Goal: Obtain resource: Obtain resource

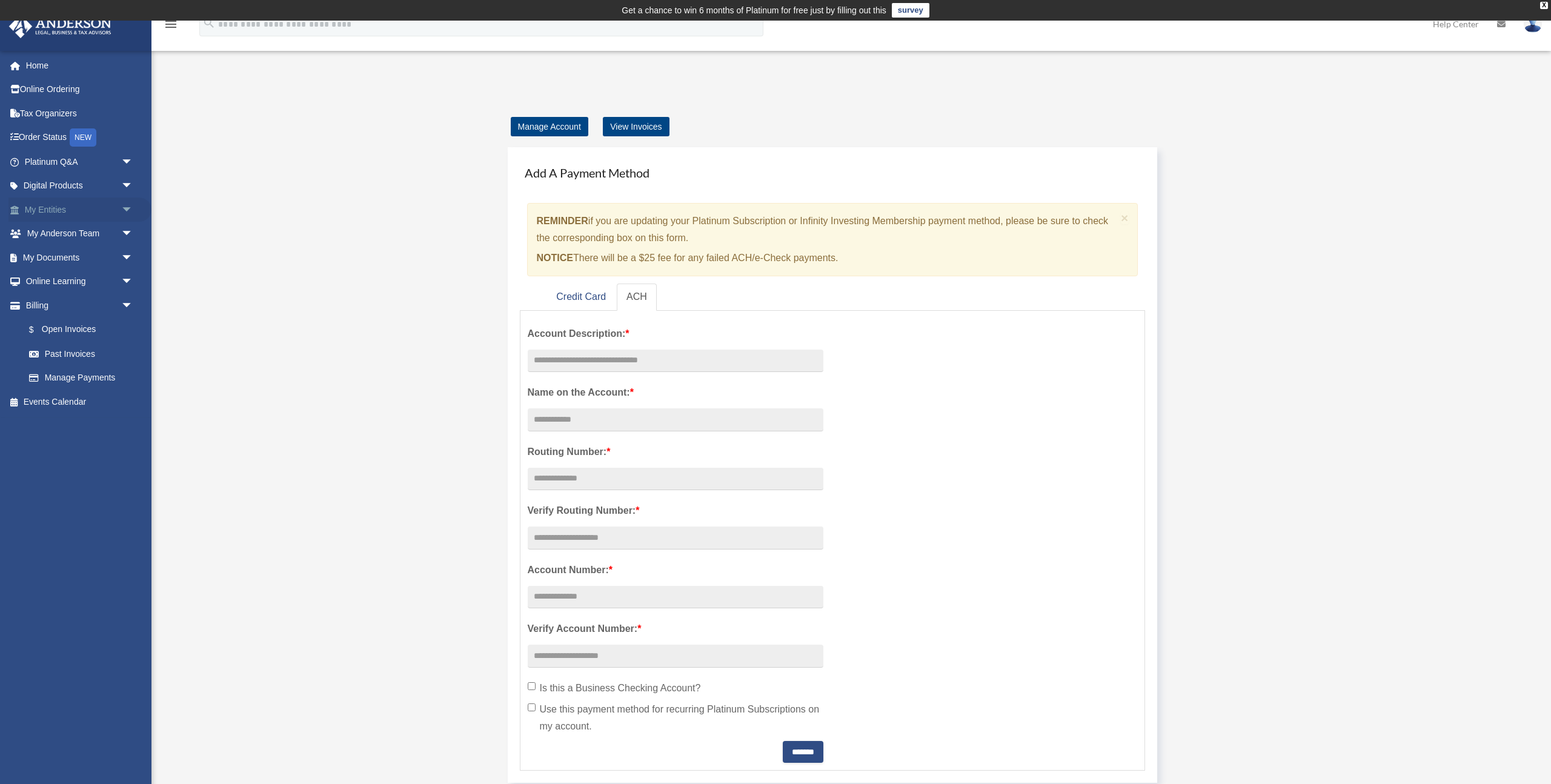
click at [45, 203] on link "My Entities arrow_drop_down" at bounding box center [80, 210] width 143 height 24
click at [128, 208] on span "arrow_drop_down" at bounding box center [133, 210] width 25 height 24
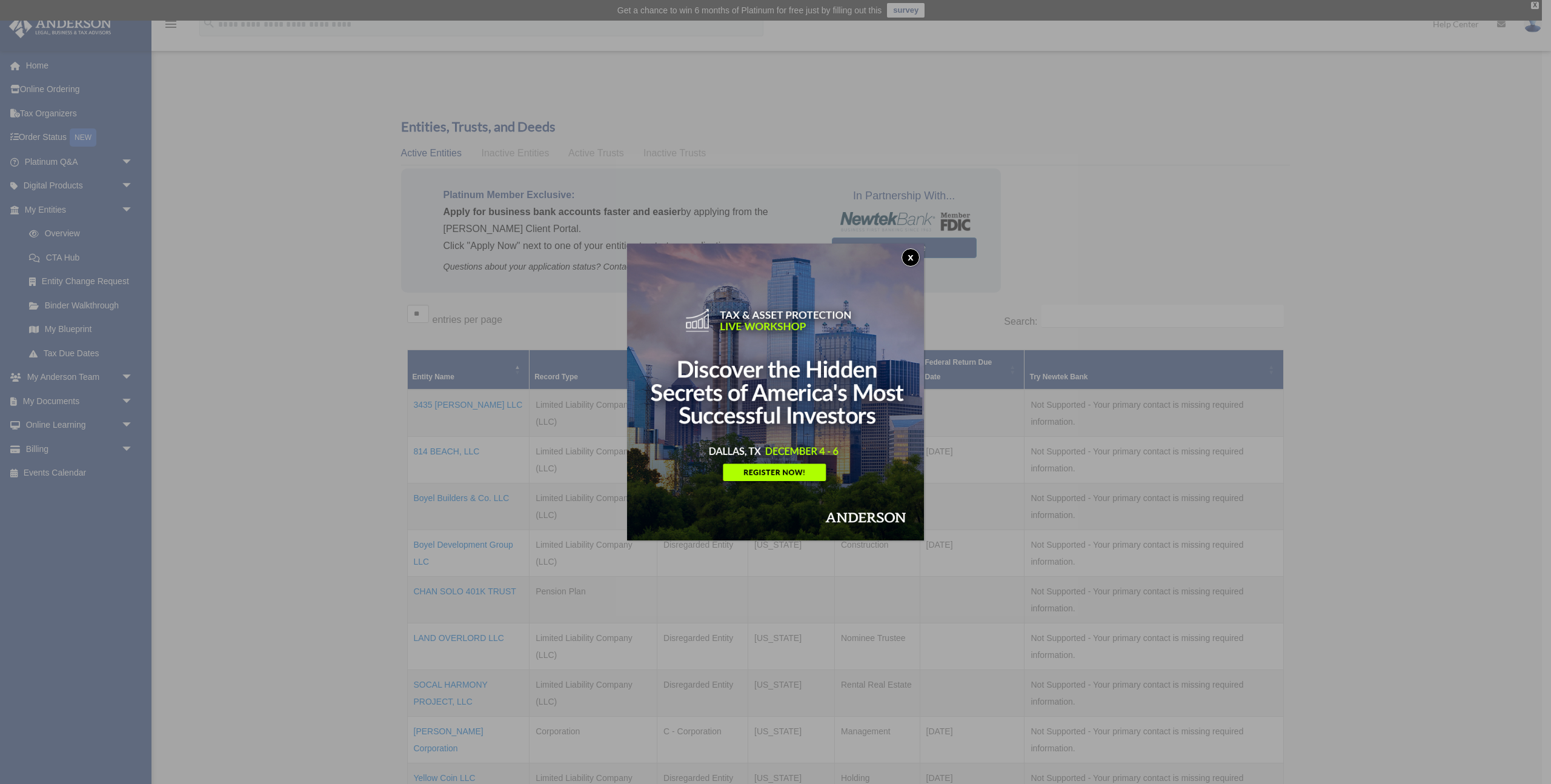
click at [912, 257] on button "x" at bounding box center [910, 257] width 18 height 18
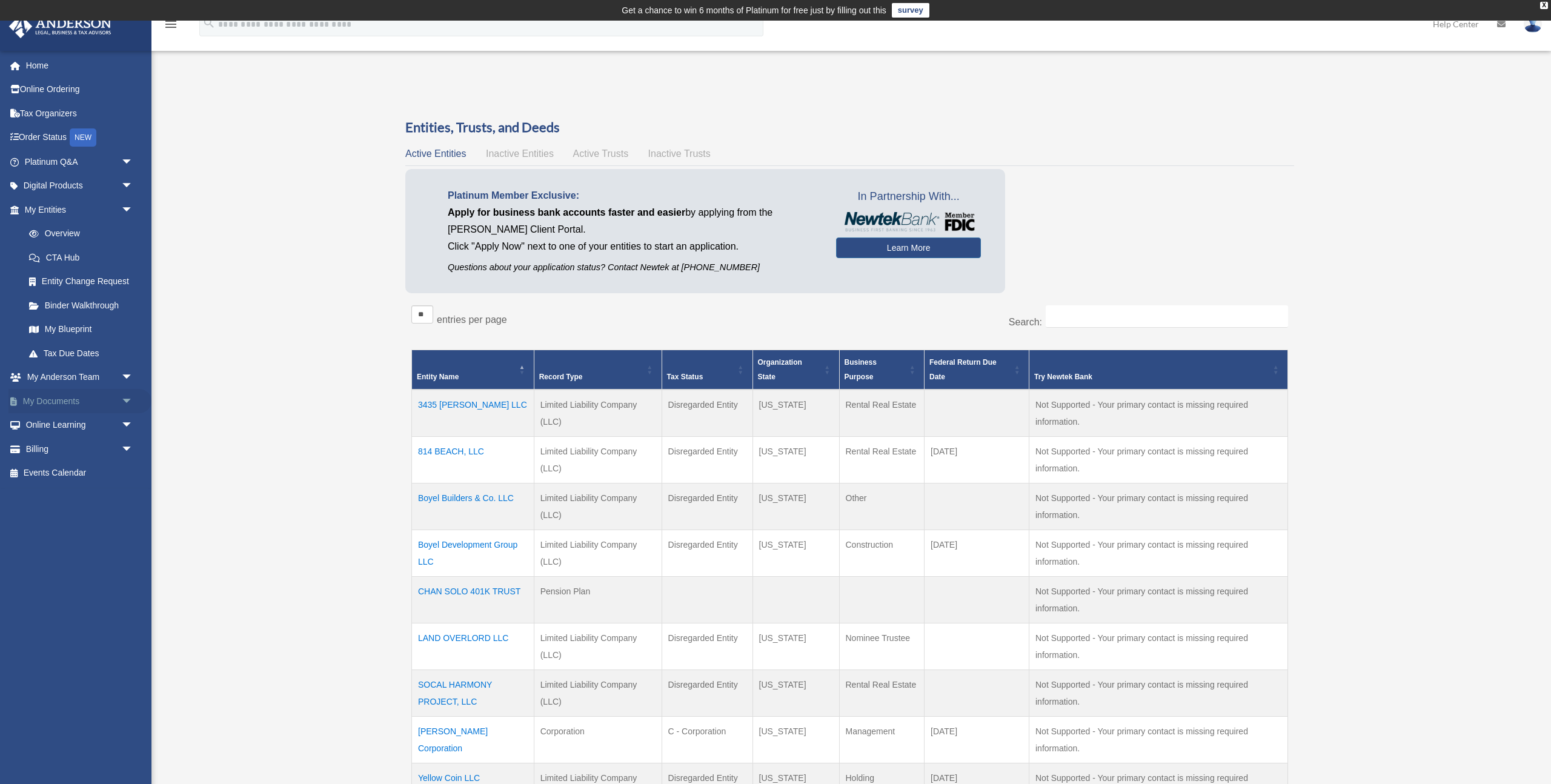
click at [77, 398] on link "My Documents arrow_drop_down" at bounding box center [80, 401] width 143 height 24
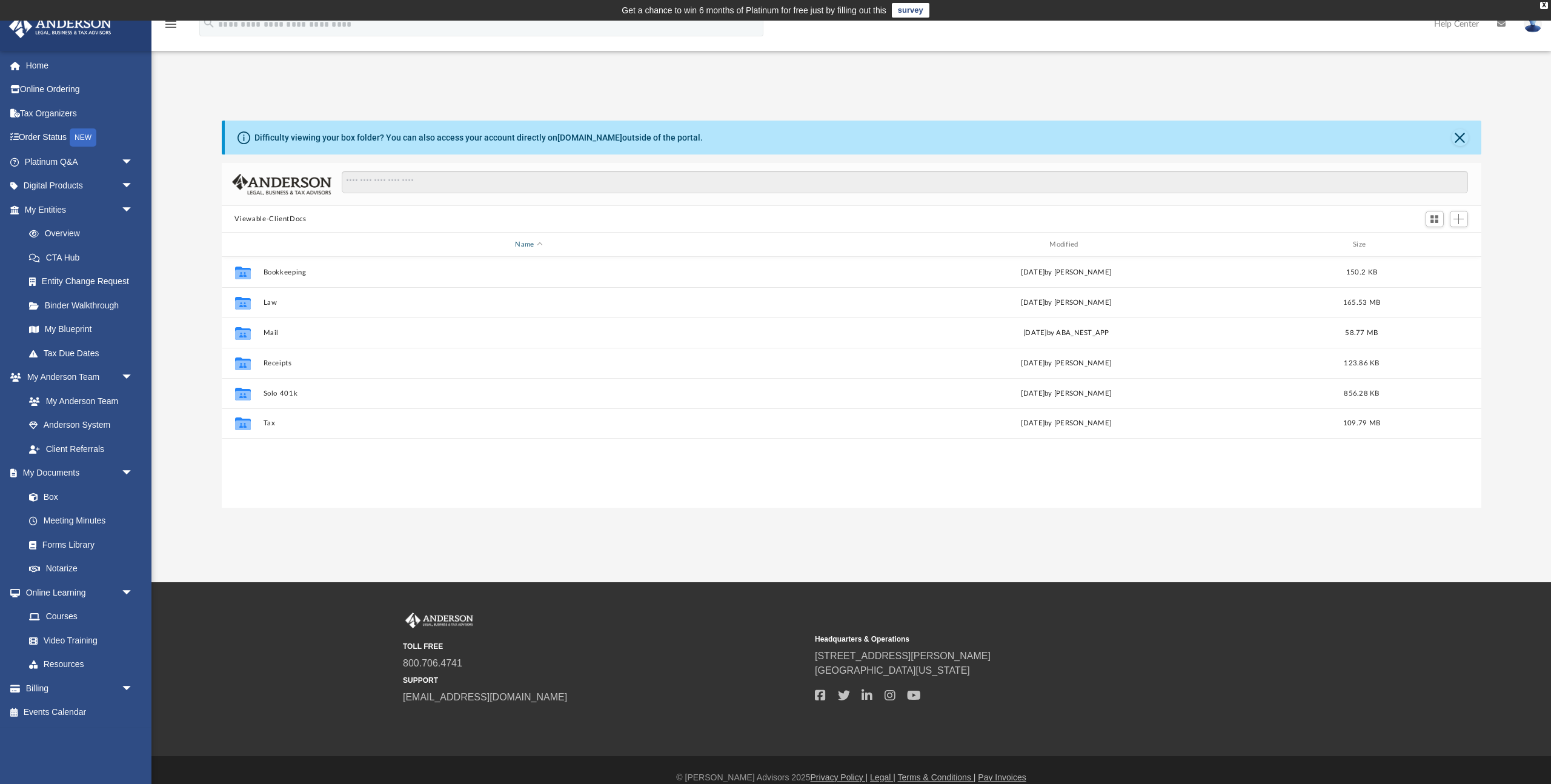
scroll to position [275, 1260]
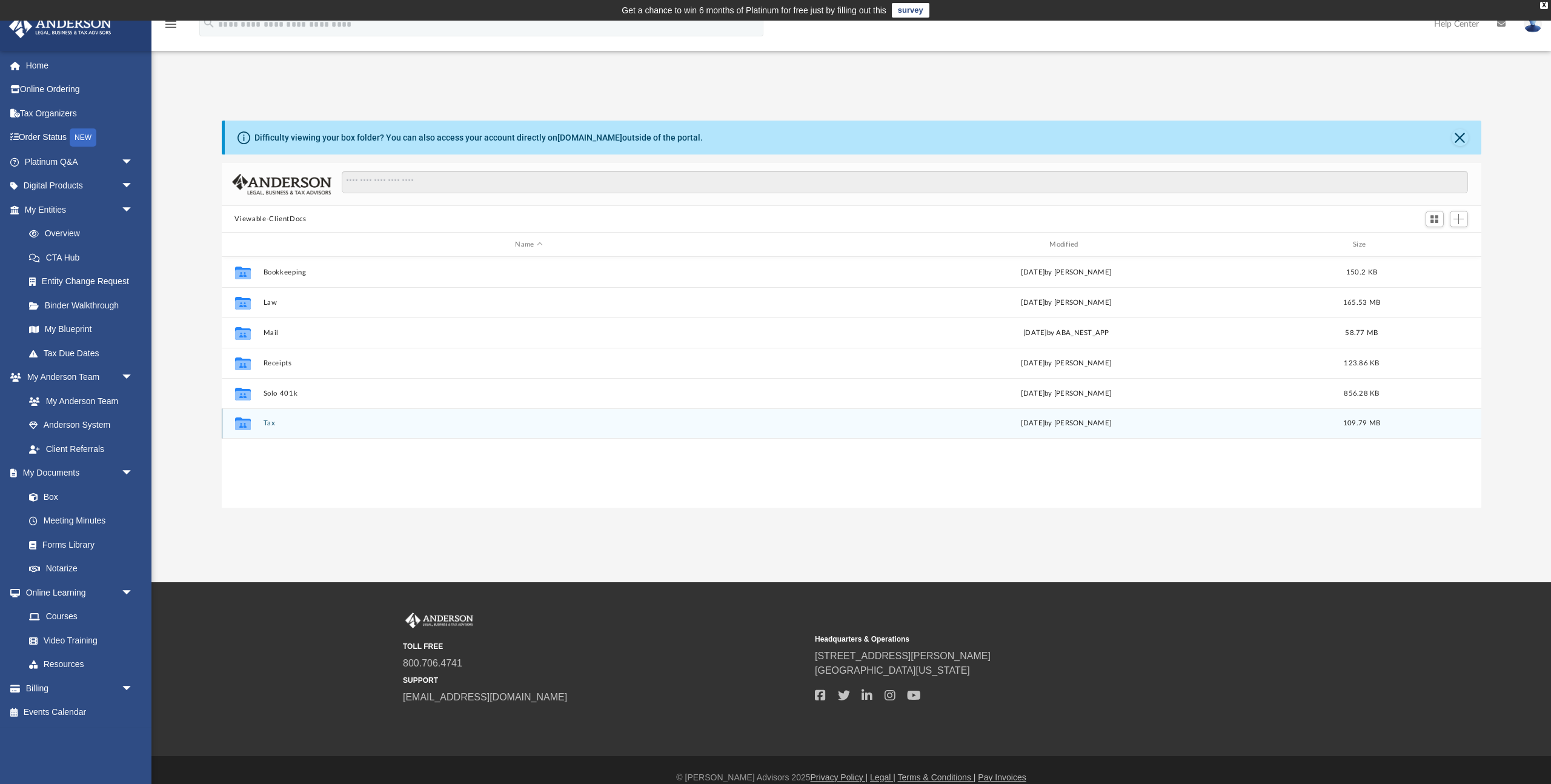
click at [268, 426] on button "Tax" at bounding box center [529, 423] width 532 height 8
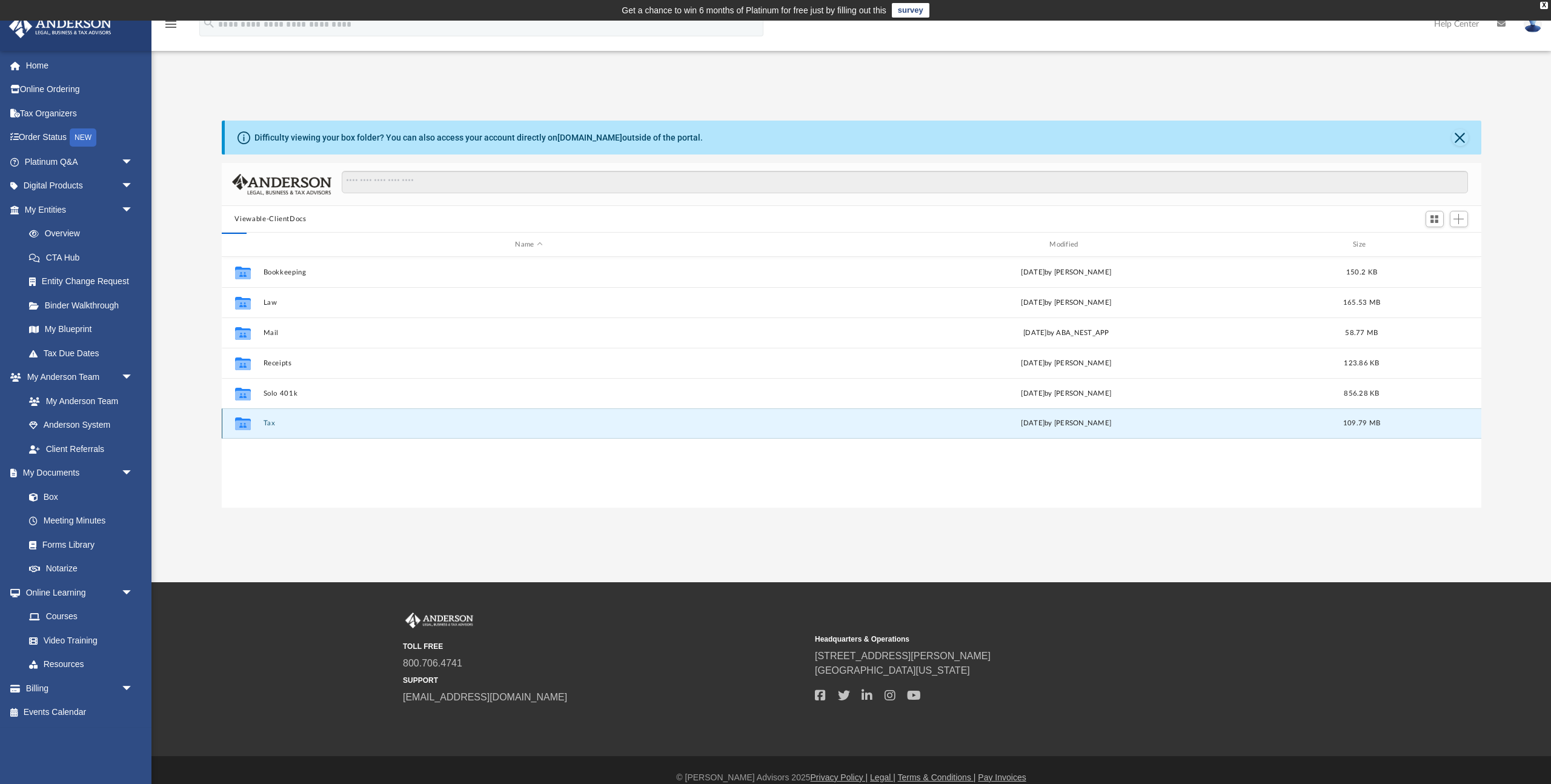
click at [268, 426] on button "Tax" at bounding box center [529, 423] width 532 height 8
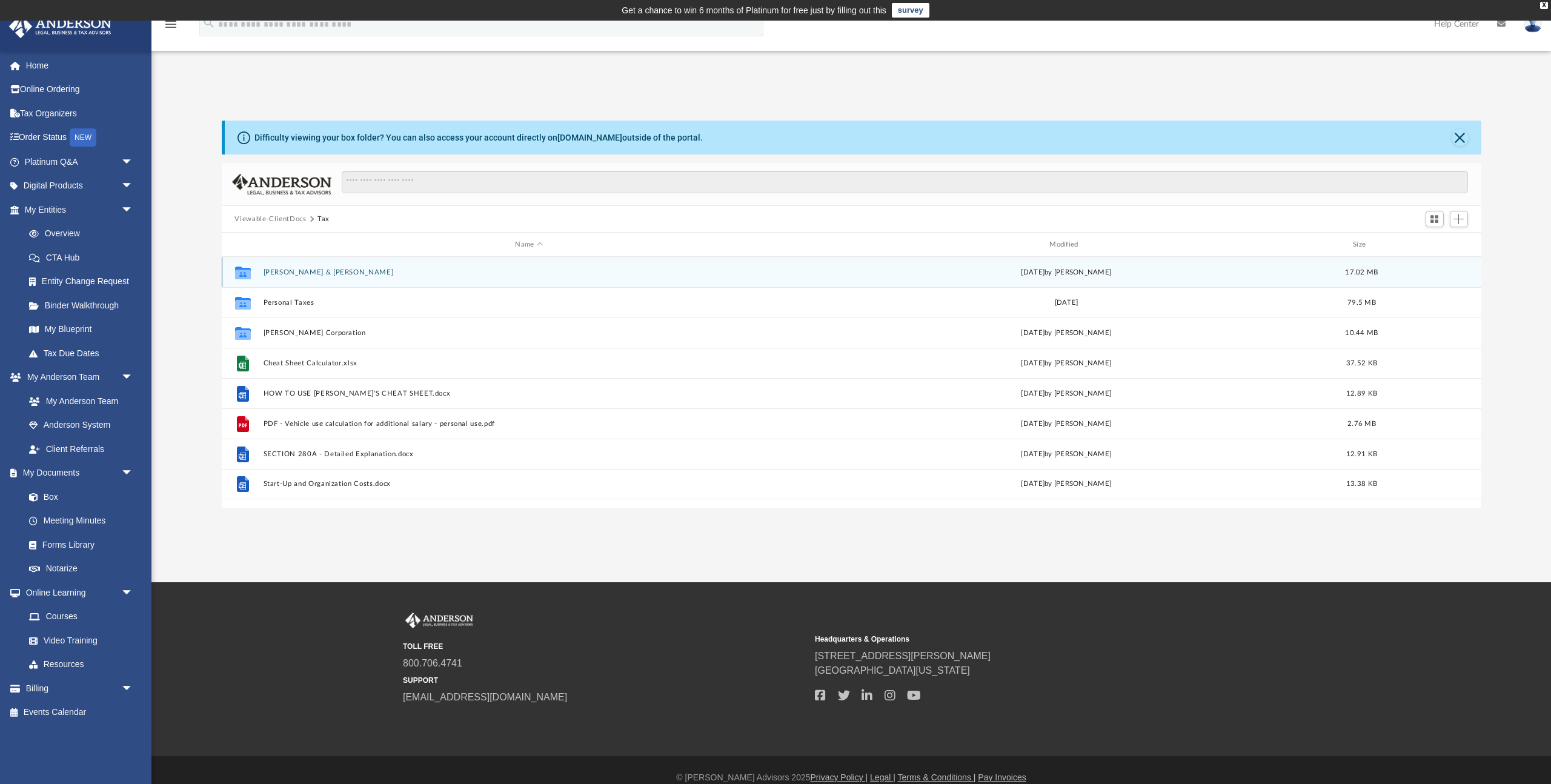
click at [290, 273] on button "[PERSON_NAME] & [PERSON_NAME]" at bounding box center [529, 272] width 532 height 8
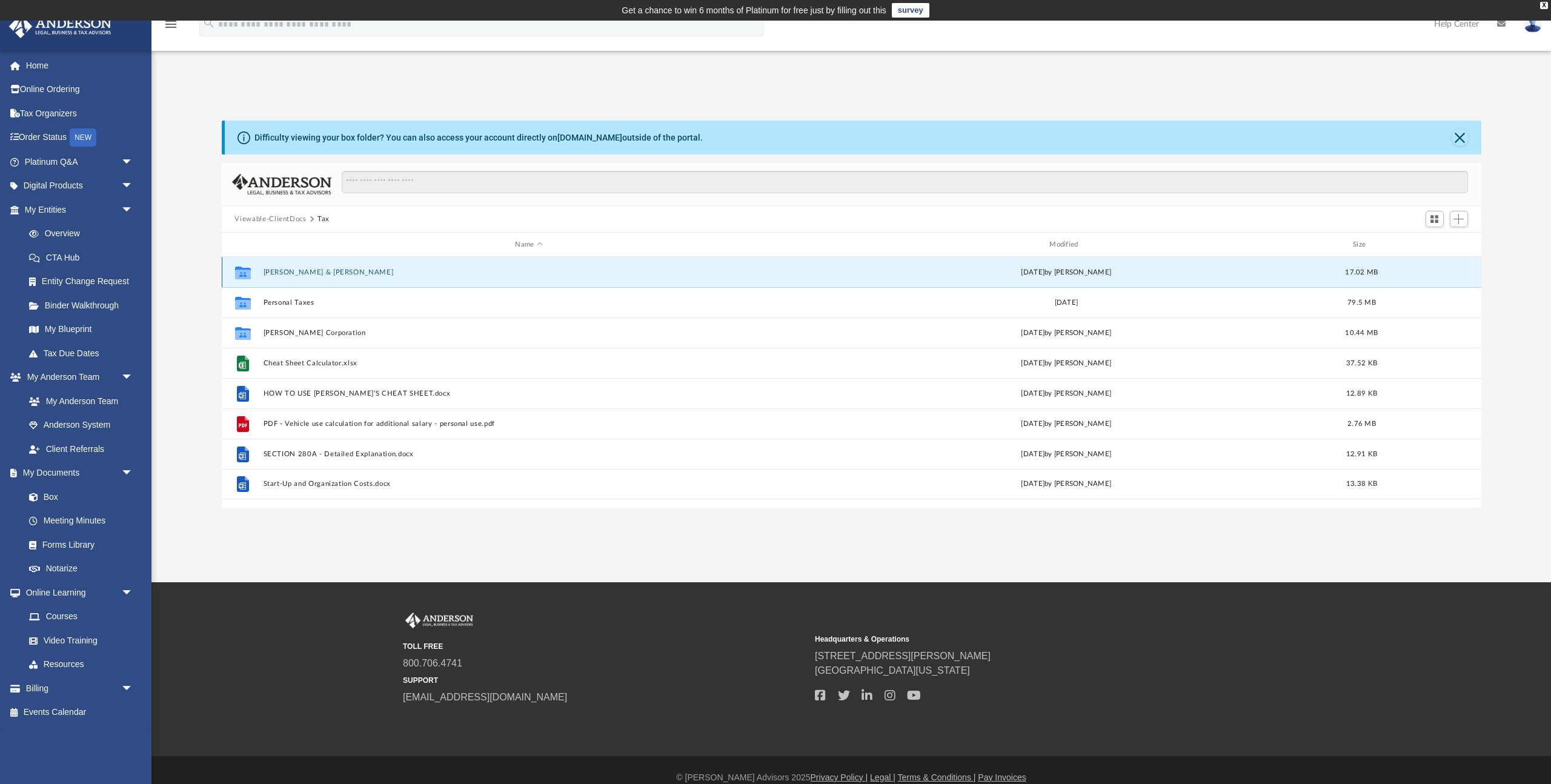
click at [290, 273] on button "[PERSON_NAME] & [PERSON_NAME]" at bounding box center [529, 272] width 532 height 8
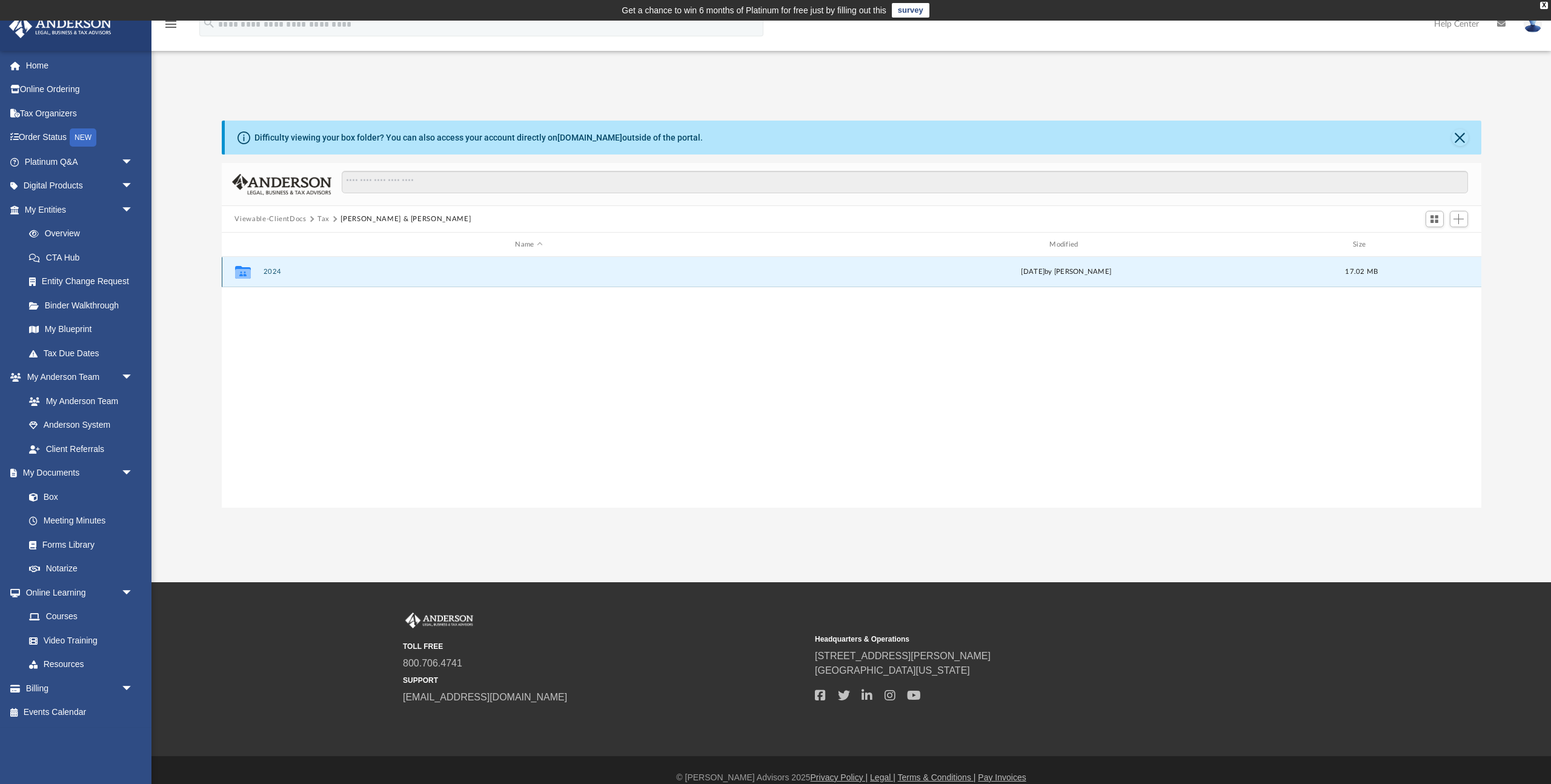
click at [273, 273] on button "2024" at bounding box center [529, 272] width 532 height 8
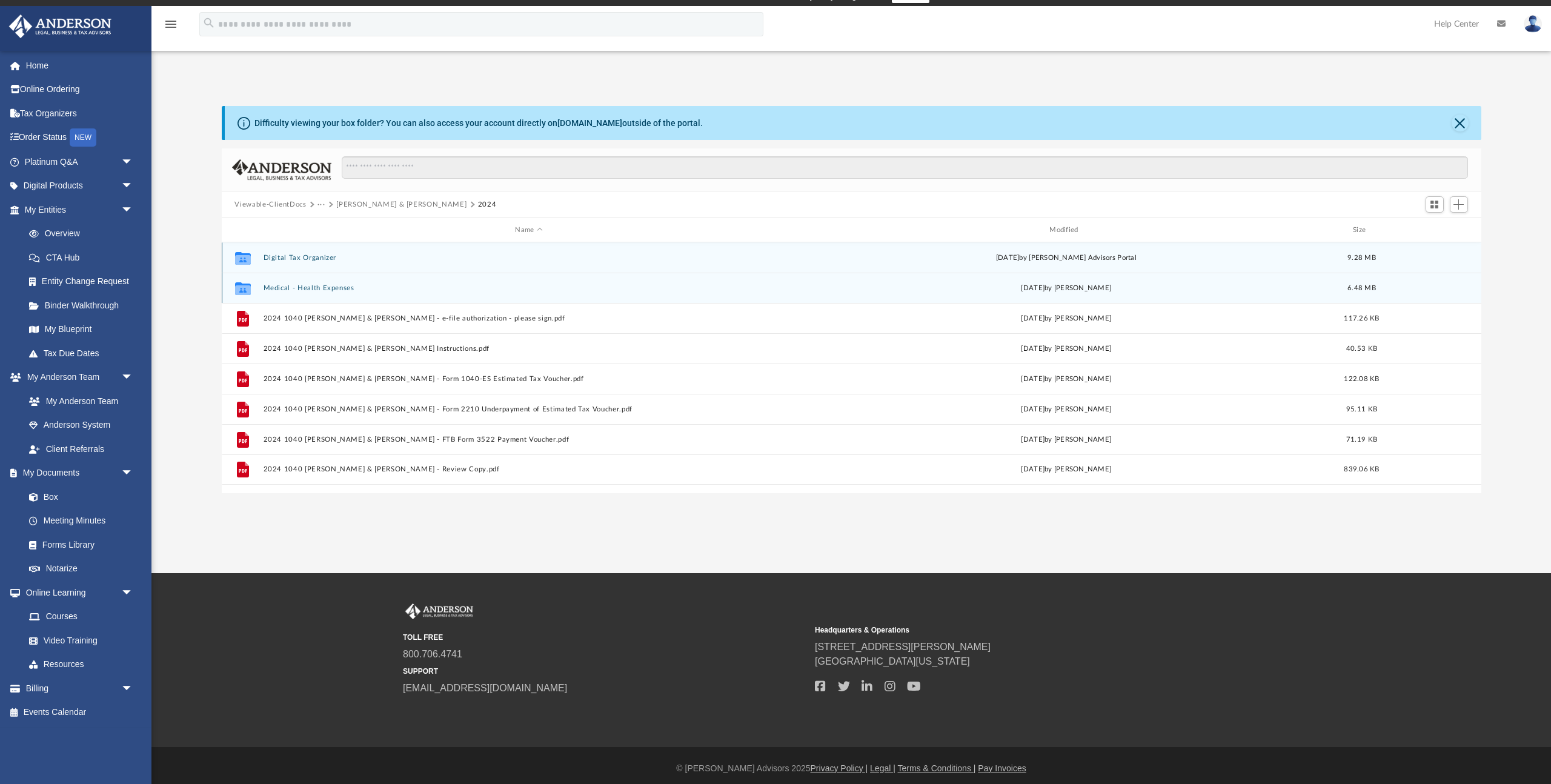
scroll to position [20, 0]
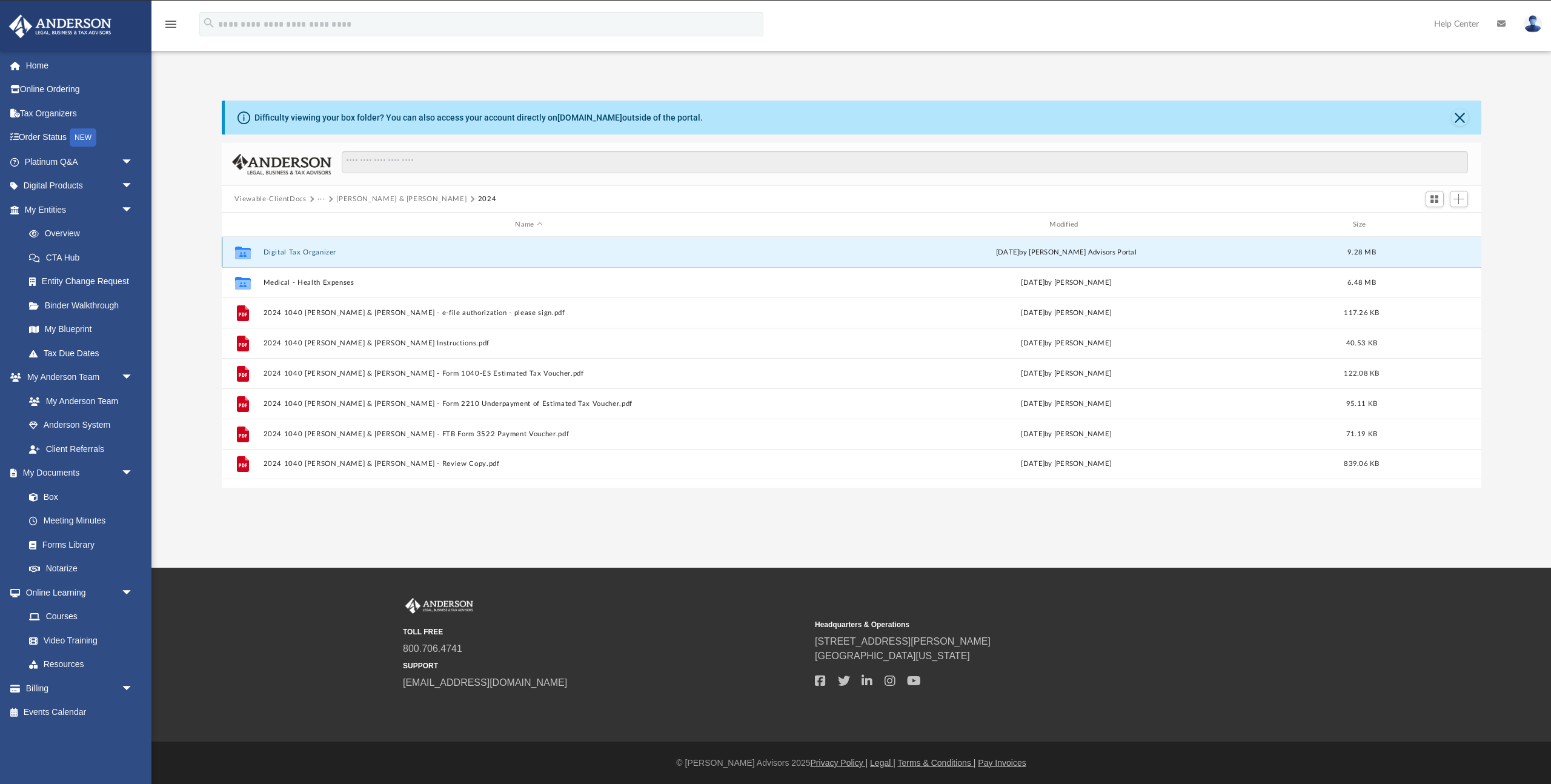
click at [310, 249] on button "Digital Tax Organizer" at bounding box center [529, 252] width 532 height 8
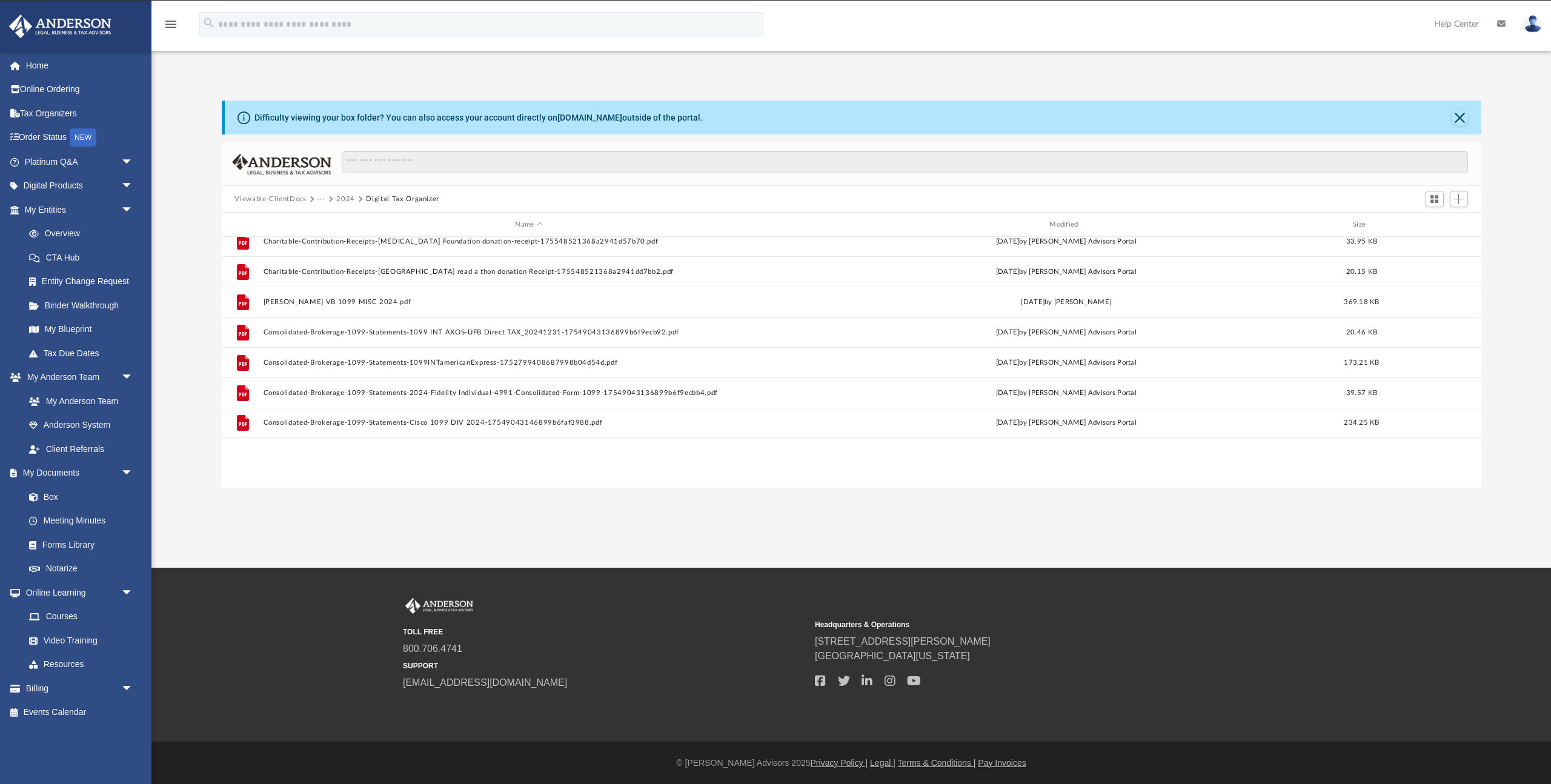
scroll to position [0, 0]
